Goal: Information Seeking & Learning: Learn about a topic

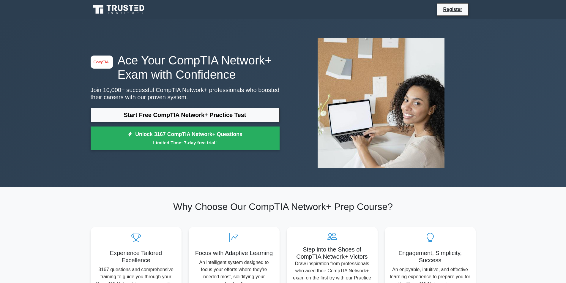
click at [179, 113] on link "Start Free CompTIA Network+ Practice Test" at bounding box center [185, 115] width 189 height 14
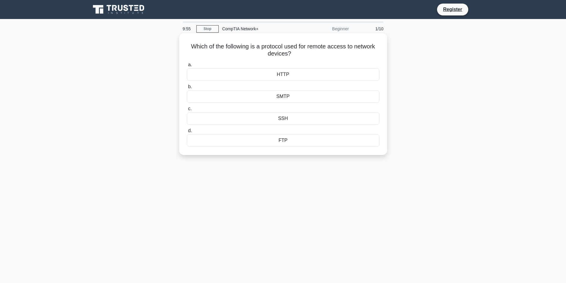
click at [287, 119] on div "SSH" at bounding box center [283, 118] width 192 height 12
click at [187, 111] on input "c. SSH" at bounding box center [187, 109] width 0 height 4
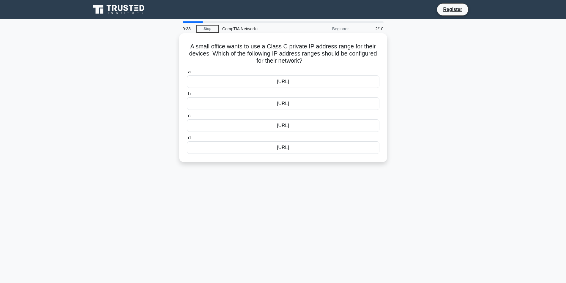
click at [283, 105] on div "192.168.0.0/16" at bounding box center [283, 103] width 192 height 12
click at [187, 96] on input "b. 192.168.0.0/16" at bounding box center [187, 94] width 0 height 4
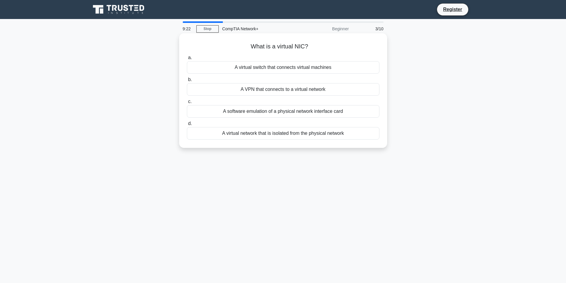
click at [281, 111] on div "A software emulation of a physical network interface card" at bounding box center [283, 111] width 192 height 12
click at [187, 104] on input "c. A software emulation of a physical network interface card" at bounding box center [187, 102] width 0 height 4
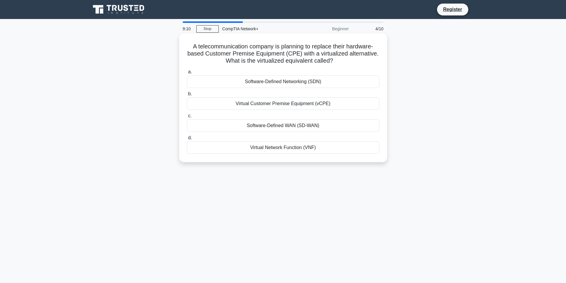
click at [311, 122] on div "Software-Defined WAN (SD-WAN)" at bounding box center [283, 125] width 192 height 12
click at [187, 118] on input "c. Software-Defined WAN (SD-WAN)" at bounding box center [187, 116] width 0 height 4
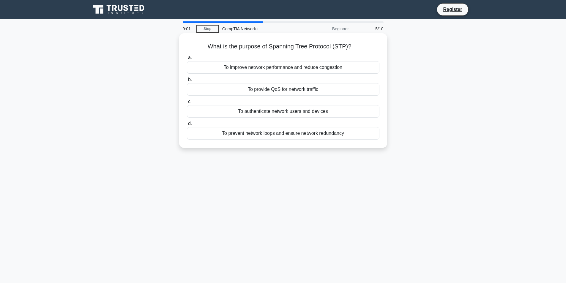
click at [303, 89] on div "To provide QoS for network traffic" at bounding box center [283, 89] width 192 height 12
click at [187, 82] on input "b. To provide QoS for network traffic" at bounding box center [187, 80] width 0 height 4
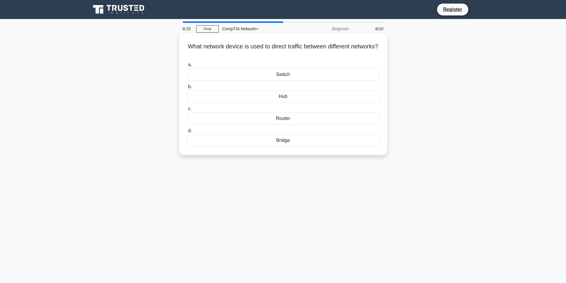
click at [296, 144] on div "Bridge" at bounding box center [283, 140] width 192 height 12
click at [187, 133] on input "d. Bridge" at bounding box center [187, 131] width 0 height 4
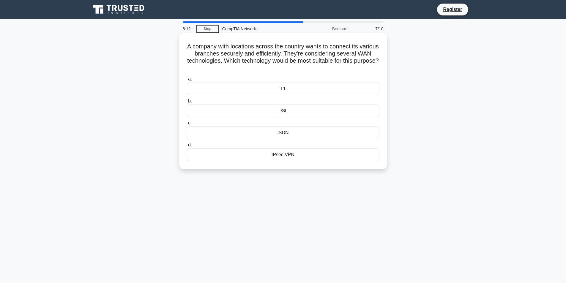
click at [289, 132] on div "ISDN" at bounding box center [283, 132] width 192 height 12
click at [187, 125] on input "c. ISDN" at bounding box center [187, 123] width 0 height 4
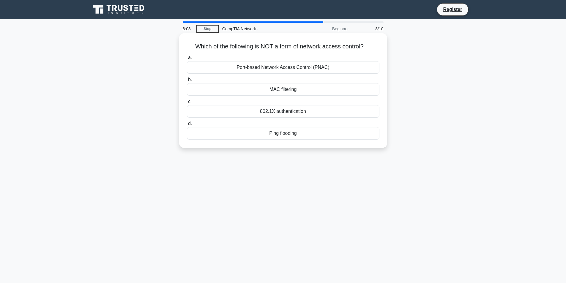
click at [287, 135] on div "Ping flooding" at bounding box center [283, 133] width 192 height 12
click at [187, 126] on input "d. Ping flooding" at bounding box center [187, 124] width 0 height 4
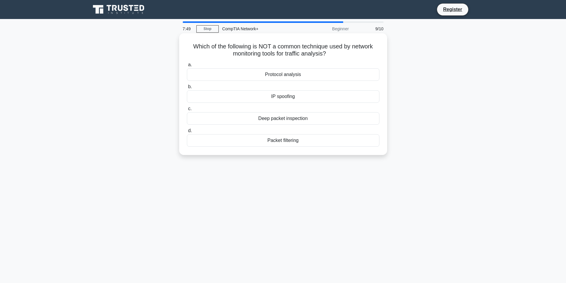
click at [289, 71] on div "Protocol analysis" at bounding box center [283, 74] width 192 height 12
click at [187, 67] on input "a. Protocol analysis" at bounding box center [187, 65] width 0 height 4
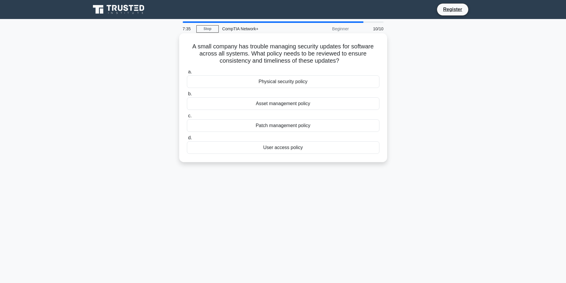
click at [289, 104] on div "Asset management policy" at bounding box center [283, 103] width 192 height 12
click at [187, 96] on input "b. Asset management policy" at bounding box center [187, 94] width 0 height 4
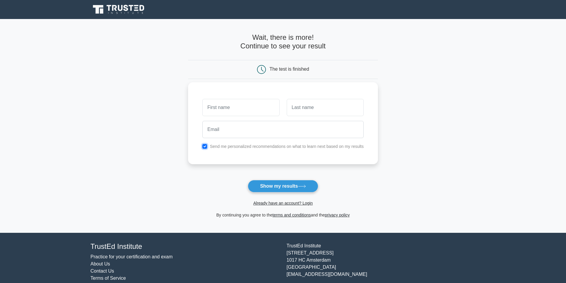
click at [204, 145] on input "checkbox" at bounding box center [204, 146] width 5 height 5
checkbox input "false"
click at [284, 183] on button "Show my results" at bounding box center [283, 186] width 70 height 12
type input "HAFIZ"
click at [313, 108] on input "text" at bounding box center [324, 107] width 77 height 17
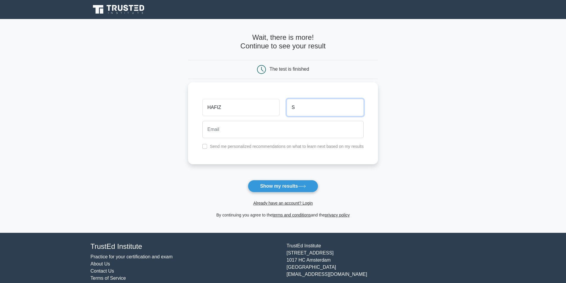
type input "SUKHRI"
click at [297, 186] on button "Show my results" at bounding box center [283, 186] width 70 height 12
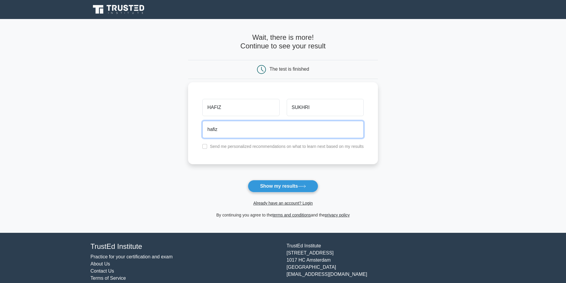
type input "hafizsukhri98@gmail.com"
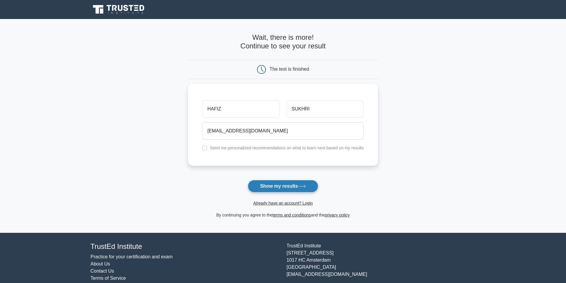
click at [295, 188] on button "Show my results" at bounding box center [283, 186] width 70 height 12
click at [279, 186] on form "Wait, there is more! Continue to see your result The test is finished HAFIZ SUK…" at bounding box center [283, 125] width 190 height 185
click at [300, 185] on form "Wait, there is more! Continue to see your result The test is finished HAFIZ SUK…" at bounding box center [283, 125] width 190 height 185
click at [299, 185] on form "Wait, there is more! Continue to see your result The test is finished HAFIZ SUK…" at bounding box center [283, 125] width 190 height 185
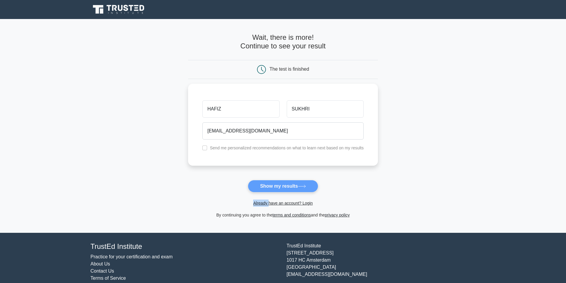
click at [299, 185] on form "Wait, there is more! Continue to see your result The test is finished HAFIZ SUK…" at bounding box center [283, 125] width 190 height 185
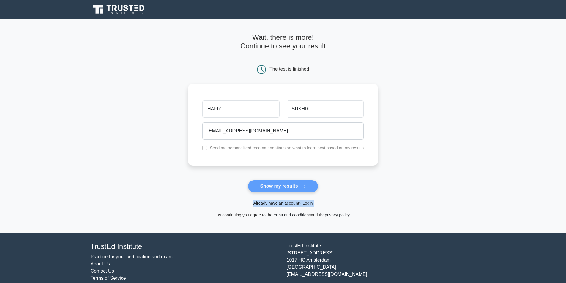
click at [301, 187] on form "Wait, there is more! Continue to see your result The test is finished HAFIZ SUK…" at bounding box center [283, 125] width 190 height 185
click at [301, 186] on form "Wait, there is more! Continue to see your result The test is finished HAFIZ SUK…" at bounding box center [283, 125] width 190 height 185
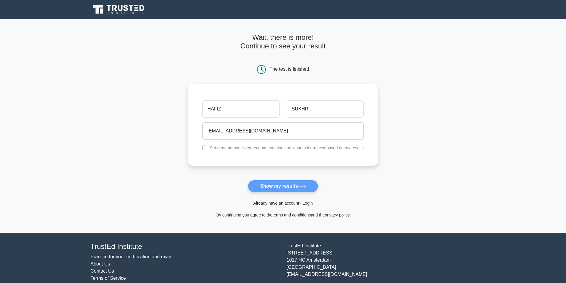
click at [301, 186] on form "Wait, there is more! Continue to see your result The test is finished HAFIZ SUK…" at bounding box center [283, 125] width 190 height 185
click at [304, 181] on form "Wait, there is more! Continue to see your result The test is finished HAFIZ SUK…" at bounding box center [283, 125] width 190 height 185
click at [355, 173] on form "Wait, there is more! Continue to see your result The test is finished HAFIZ SUK…" at bounding box center [283, 125] width 190 height 185
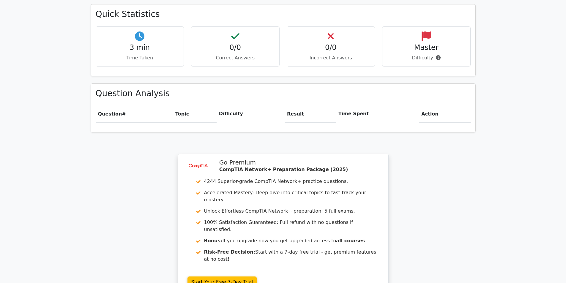
scroll to position [244, 0]
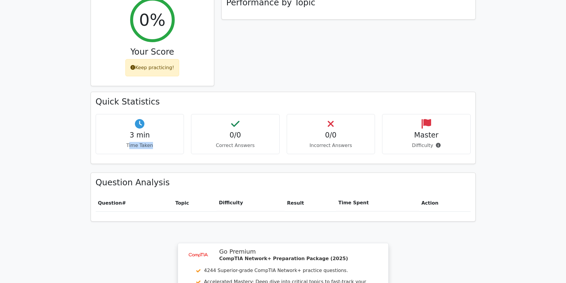
drag, startPoint x: 130, startPoint y: 124, endPoint x: 173, endPoint y: 119, distance: 43.6
click at [173, 119] on div "3 min Time Taken" at bounding box center [140, 134] width 88 height 40
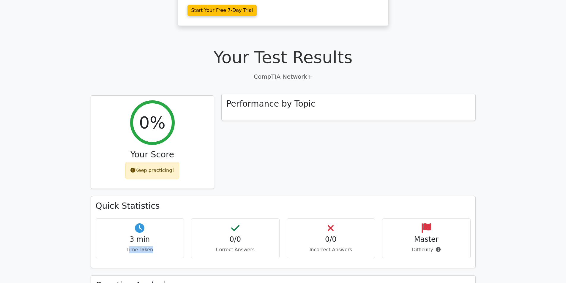
scroll to position [155, 0]
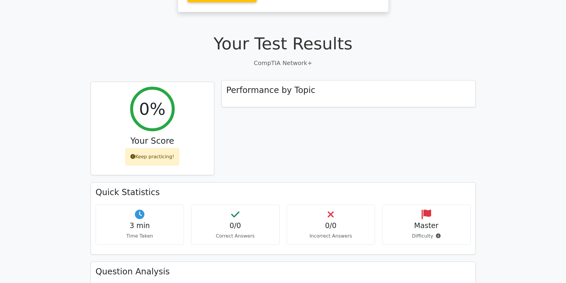
click at [264, 85] on h3 "Performance by Topic" at bounding box center [270, 90] width 89 height 10
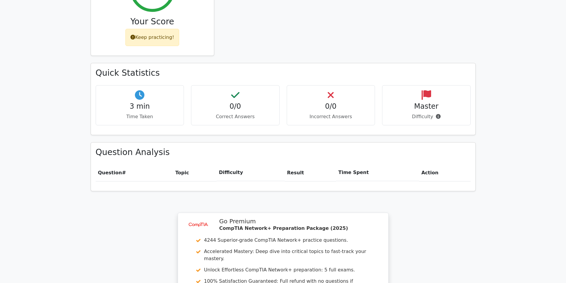
scroll to position [274, 0]
click at [312, 101] on h4 "0/0" at bounding box center [331, 105] width 78 height 9
click at [255, 101] on h4 "0/0" at bounding box center [235, 105] width 78 height 9
click at [150, 101] on h4 "3 min" at bounding box center [140, 105] width 78 height 9
click at [257, 101] on h4 "0/0" at bounding box center [235, 105] width 78 height 9
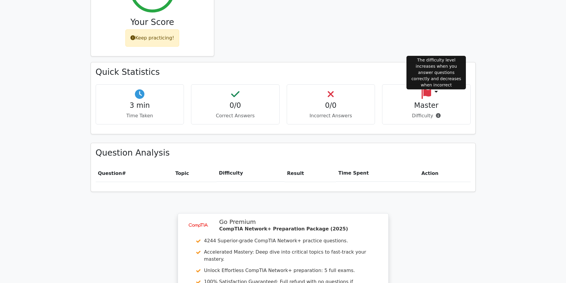
click at [436, 113] on icon at bounding box center [438, 115] width 5 height 5
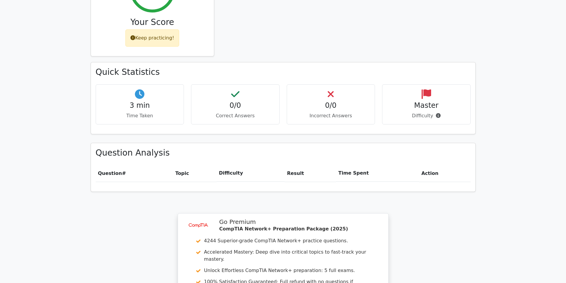
click at [367, 112] on p "Incorrect Answers" at bounding box center [331, 115] width 78 height 7
click at [311, 112] on p "Incorrect Answers" at bounding box center [331, 115] width 78 height 7
drag, startPoint x: 192, startPoint y: 94, endPoint x: 188, endPoint y: 94, distance: 3.9
click at [190, 94] on div "0/0 Correct Answers" at bounding box center [235, 104] width 96 height 40
drag, startPoint x: 132, startPoint y: 88, endPoint x: 107, endPoint y: 83, distance: 24.7
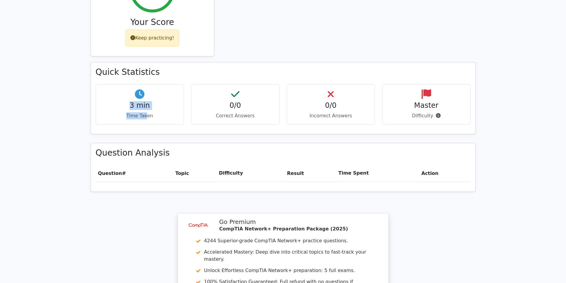
click at [129, 87] on div "3 min Time Taken" at bounding box center [140, 104] width 88 height 40
click at [107, 101] on h4 "3 min" at bounding box center [140, 105] width 78 height 9
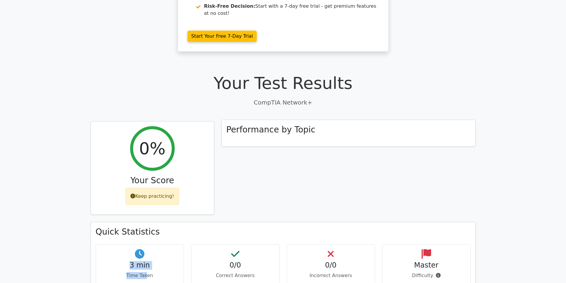
scroll to position [0, 0]
